Goal: Use online tool/utility: Utilize a website feature to perform a specific function

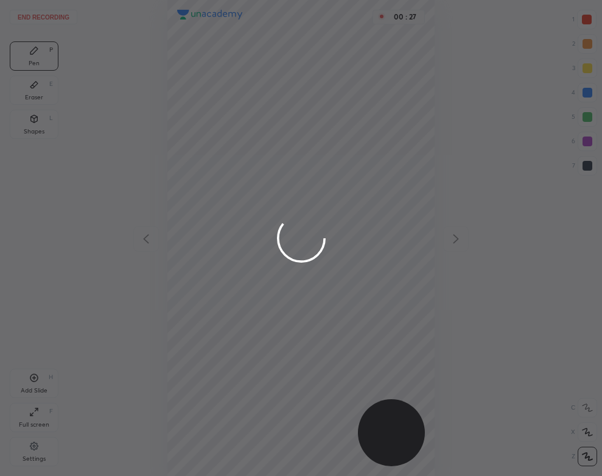
scroll to position [476, 407]
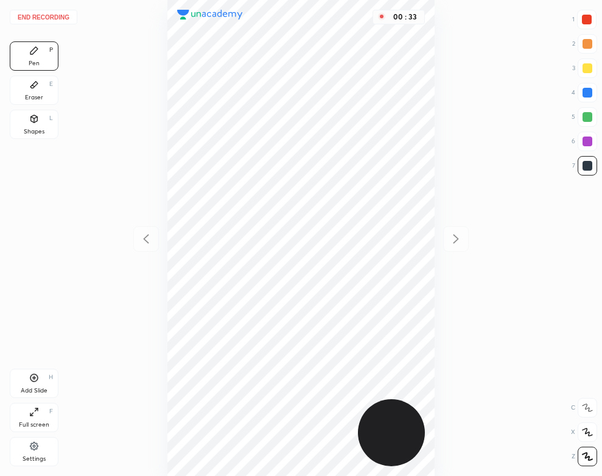
click at [34, 463] on div "Settings" at bounding box center [34, 451] width 49 height 29
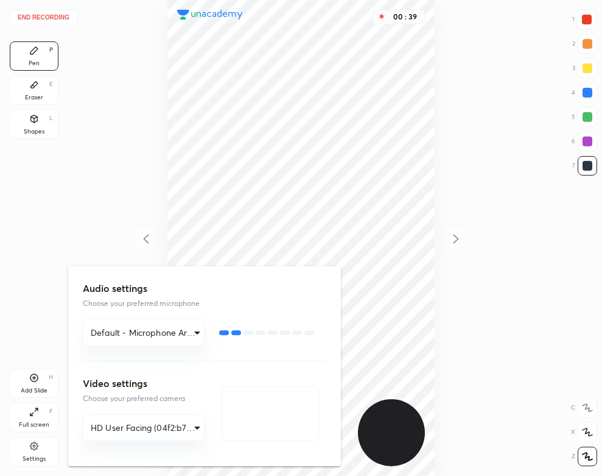
click at [227, 48] on div at bounding box center [301, 238] width 602 height 476
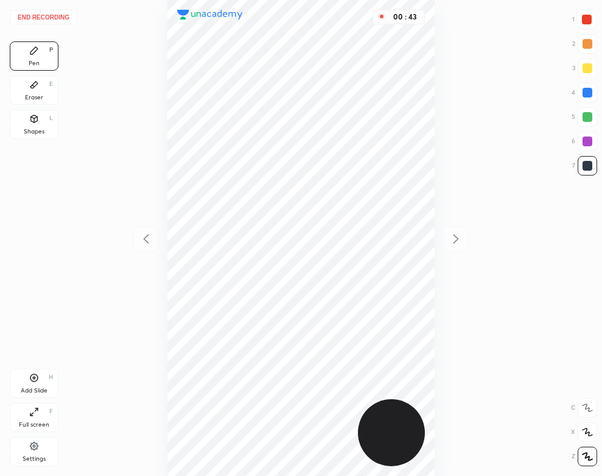
click at [46, 119] on div "Shapes L" at bounding box center [34, 124] width 49 height 29
click at [37, 91] on div "Eraser E" at bounding box center [34, 90] width 49 height 29
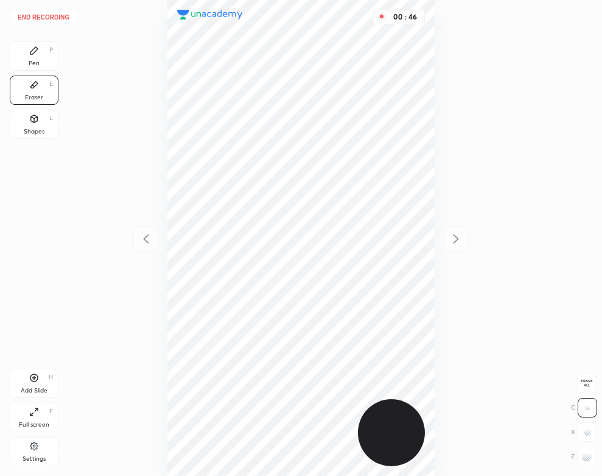
click at [29, 116] on icon at bounding box center [34, 119] width 10 height 10
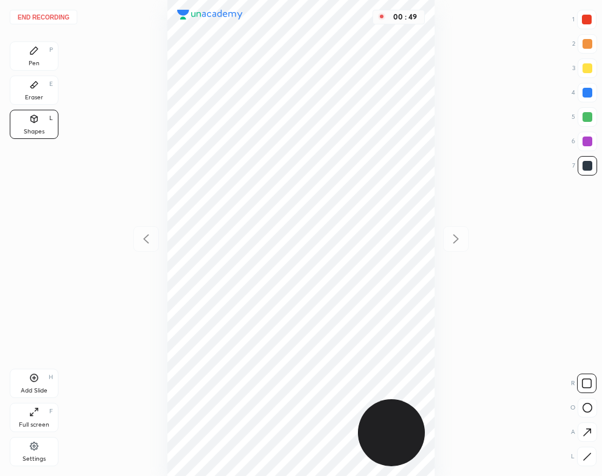
click at [37, 54] on icon at bounding box center [34, 51] width 10 height 10
click at [51, 96] on div "Eraser E" at bounding box center [34, 90] width 49 height 29
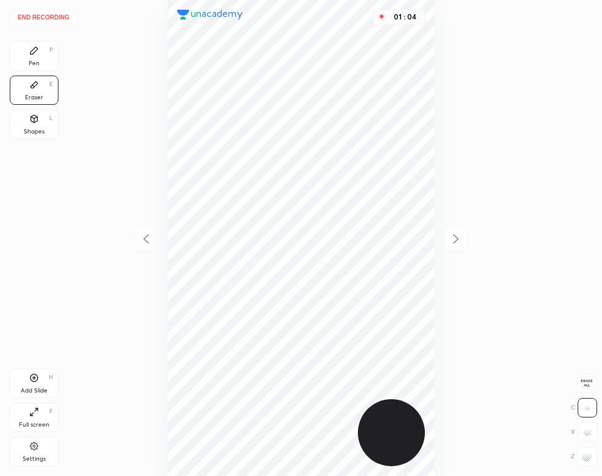
click at [39, 58] on div "Pen P" at bounding box center [34, 55] width 49 height 29
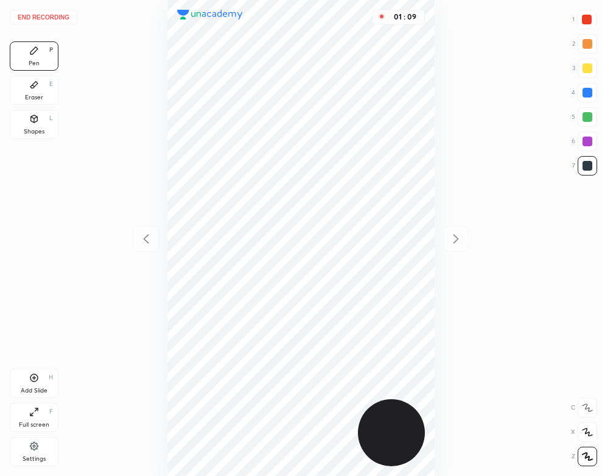
click at [40, 94] on div "Eraser" at bounding box center [34, 97] width 18 height 6
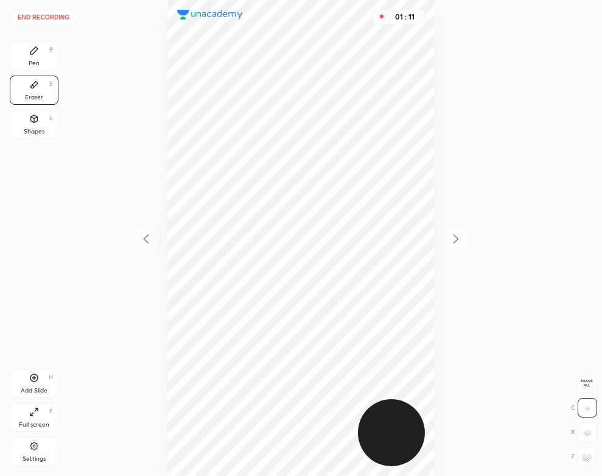
click at [41, 52] on div "Pen P" at bounding box center [34, 55] width 49 height 29
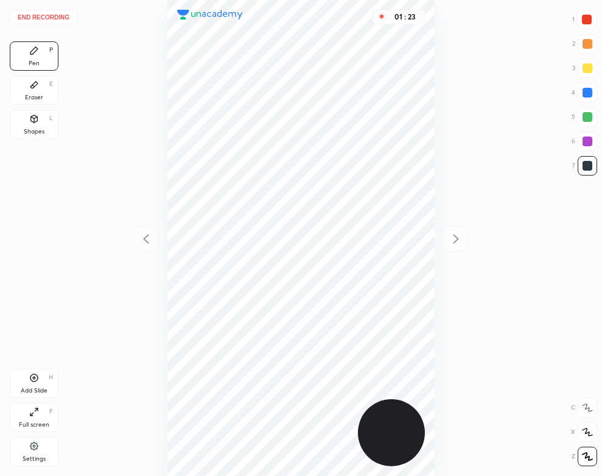
click at [580, 22] on div at bounding box center [586, 19] width 19 height 19
click at [33, 378] on icon at bounding box center [34, 378] width 10 height 10
click at [35, 91] on div "Eraser E" at bounding box center [34, 90] width 49 height 29
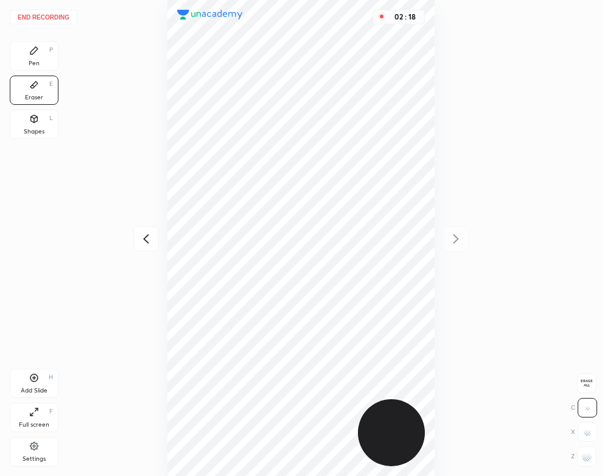
click at [44, 58] on div "Pen P" at bounding box center [34, 55] width 49 height 29
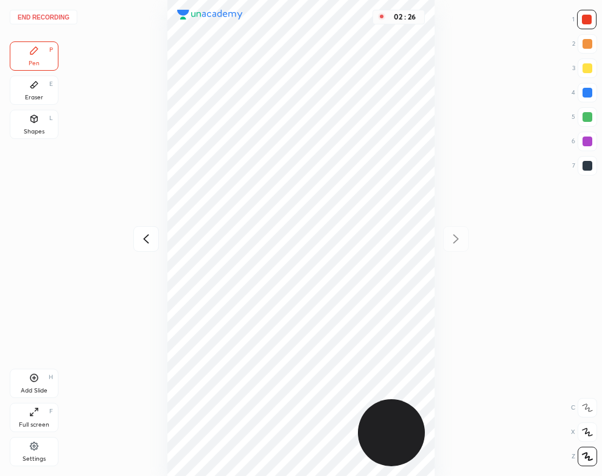
click at [42, 97] on div "Eraser" at bounding box center [34, 97] width 18 height 6
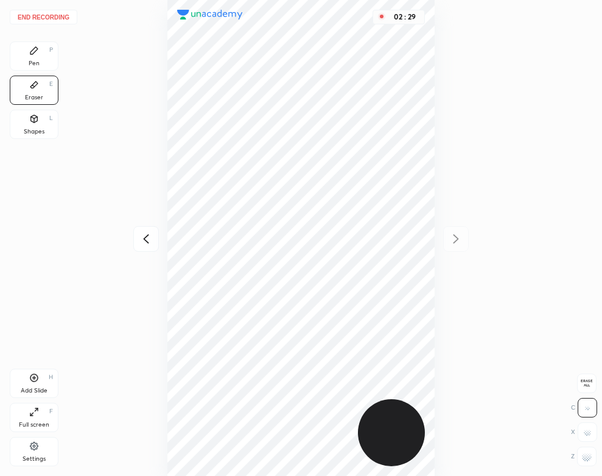
click at [46, 62] on div "Pen P" at bounding box center [34, 55] width 49 height 29
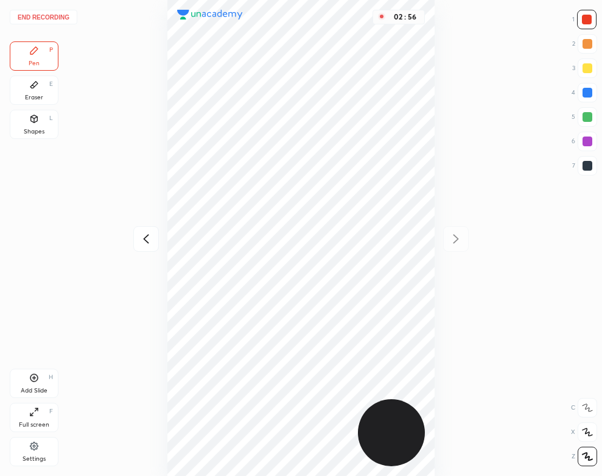
click at [141, 236] on icon at bounding box center [146, 238] width 15 height 15
click at [459, 236] on icon at bounding box center [456, 238] width 15 height 15
click at [44, 378] on div "Add Slide H" at bounding box center [34, 382] width 49 height 29
click at [146, 233] on icon at bounding box center [146, 238] width 15 height 15
click at [459, 240] on icon at bounding box center [456, 238] width 15 height 15
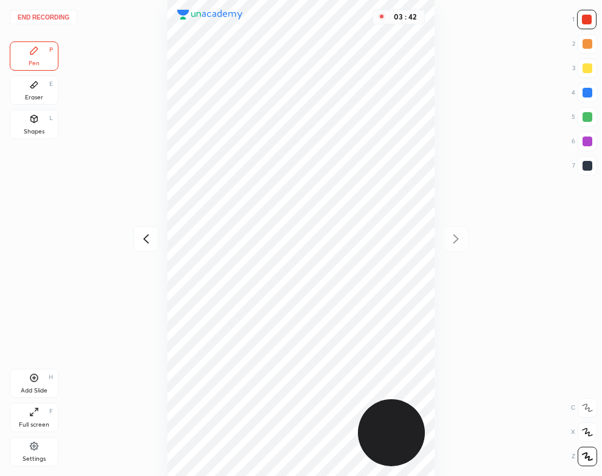
click at [35, 121] on icon at bounding box center [34, 118] width 7 height 7
click at [46, 54] on div "Pen P" at bounding box center [34, 55] width 49 height 29
click at [59, 14] on button "End recording" at bounding box center [44, 17] width 68 height 15
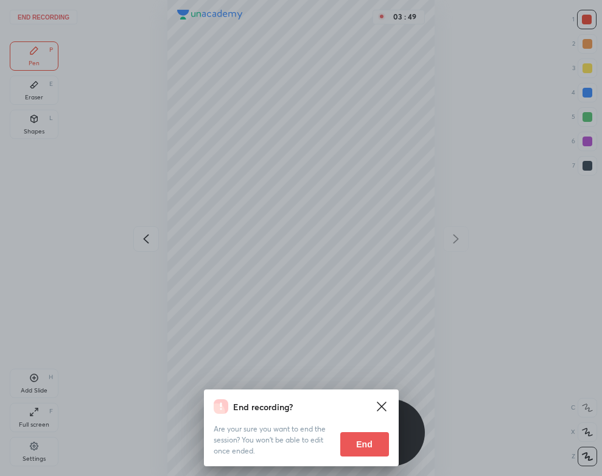
click at [365, 440] on button "End" at bounding box center [364, 444] width 49 height 24
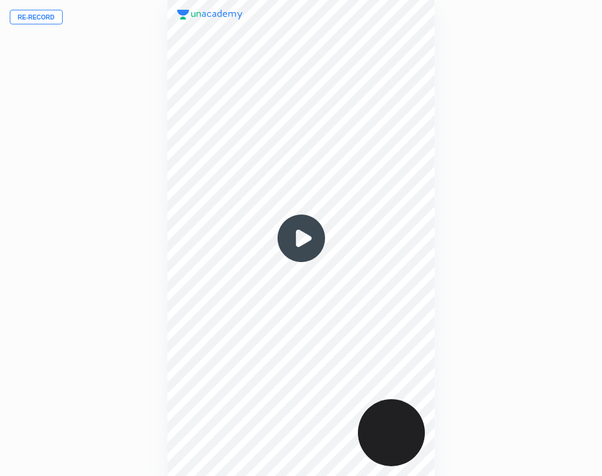
click at [305, 247] on img at bounding box center [301, 238] width 58 height 58
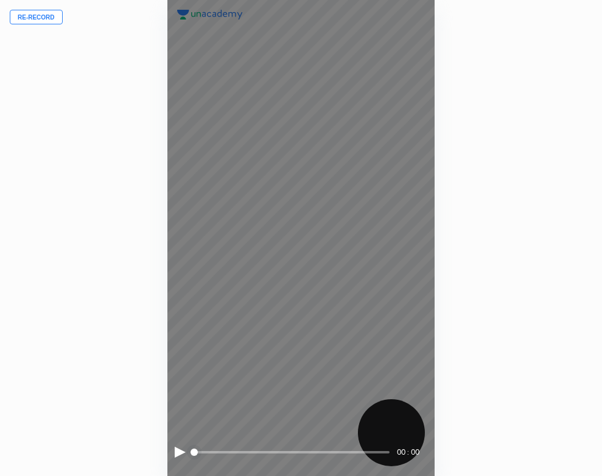
click at [177, 451] on div at bounding box center [180, 451] width 11 height 11
